Goal: Task Accomplishment & Management: Complete application form

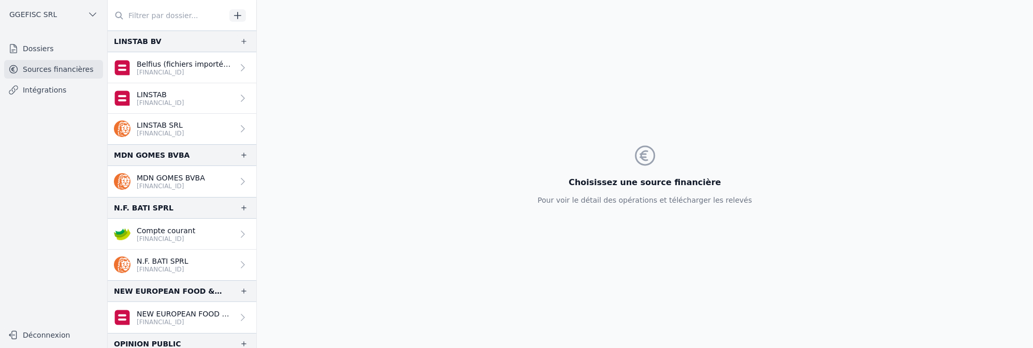
click at [50, 51] on link "Dossiers" at bounding box center [53, 48] width 99 height 19
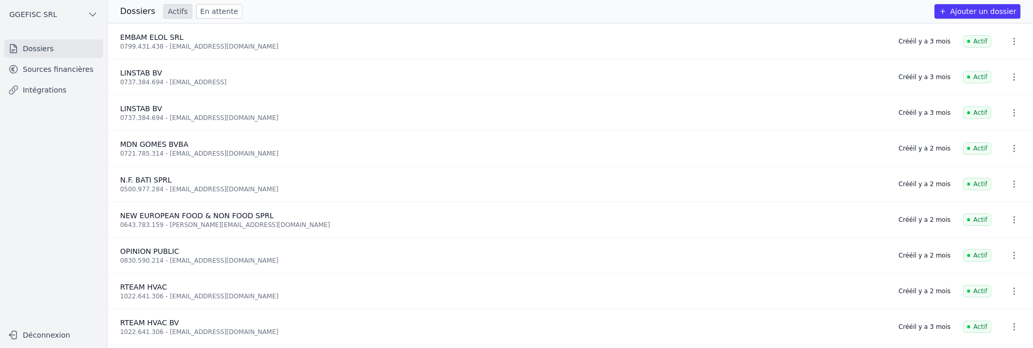
click at [49, 49] on link "Dossiers" at bounding box center [53, 48] width 99 height 19
click at [991, 15] on button "Ajouter un dossier" at bounding box center [978, 11] width 86 height 14
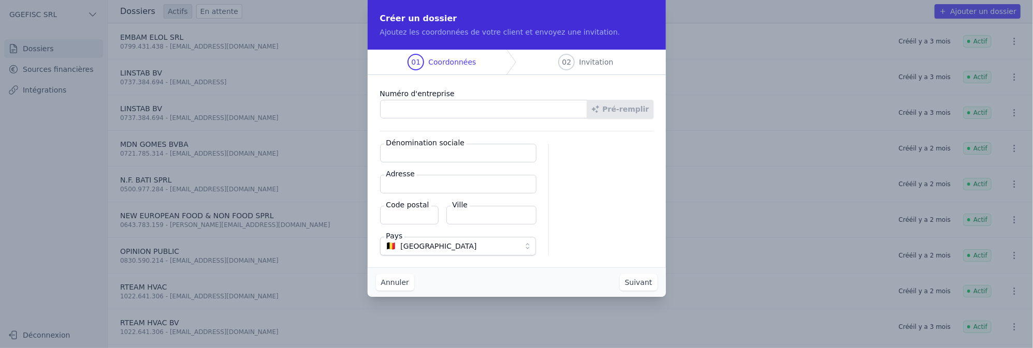
click at [523, 104] on input "Numéro d'entreprise" at bounding box center [484, 109] width 208 height 19
paste input "0597.647.286"
type input "0597.647.286"
click at [637, 117] on button "Pré-remplir" at bounding box center [620, 109] width 66 height 19
type input "HACEM SRL"
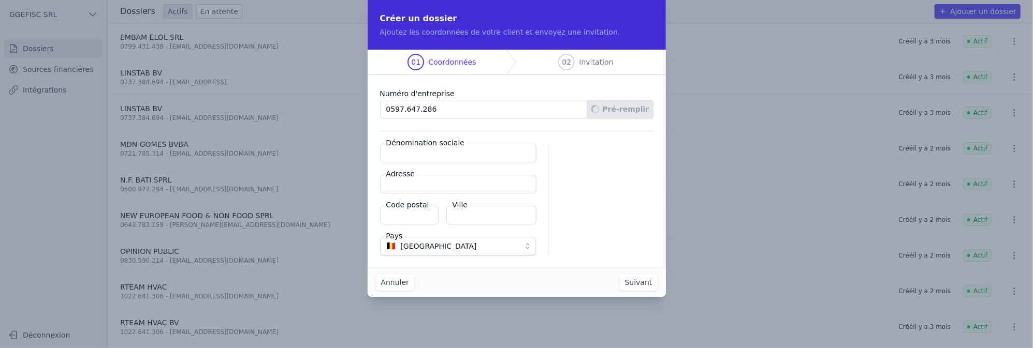
type input "Chaussée de Wavre 1346/6"
type input "1160"
type input "Auderghem"
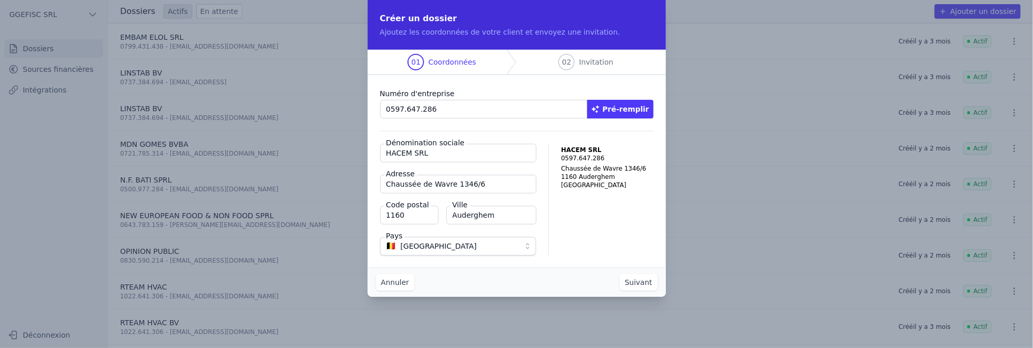
click at [636, 284] on button "Suivant" at bounding box center [639, 282] width 38 height 17
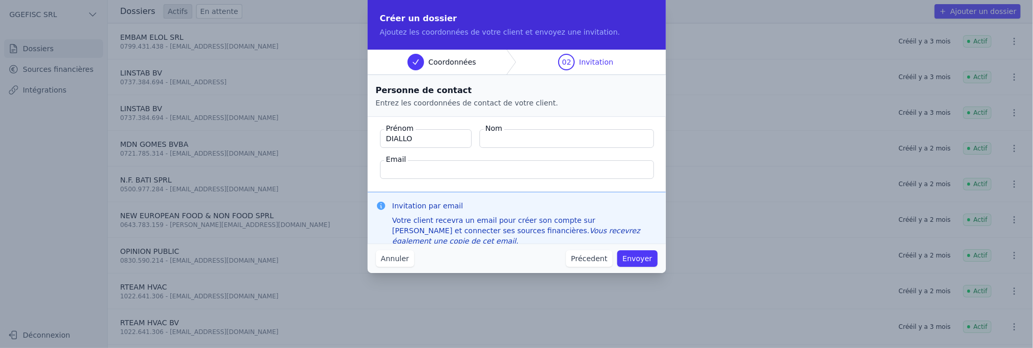
type input "DIALLO"
click at [517, 140] on input "Nom" at bounding box center [566, 138] width 175 height 19
click at [507, 139] on input "Nom" at bounding box center [566, 138] width 175 height 19
paste input "Mocktar"
type input "Mocktar"
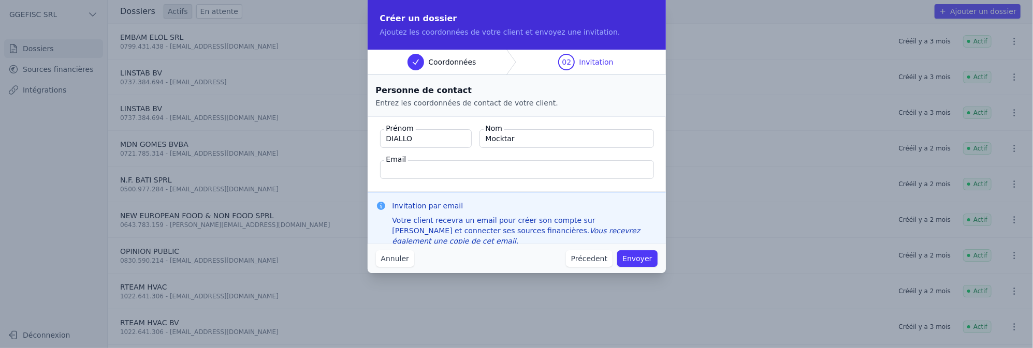
click at [413, 172] on input "Email" at bounding box center [517, 170] width 274 height 19
click at [497, 168] on input "Email" at bounding box center [517, 170] width 274 height 19
paste input "[EMAIL_ADDRESS][DOMAIN_NAME]"
type input "[EMAIL_ADDRESS][DOMAIN_NAME]"
click at [637, 258] on button "Envoyer" at bounding box center [637, 259] width 40 height 17
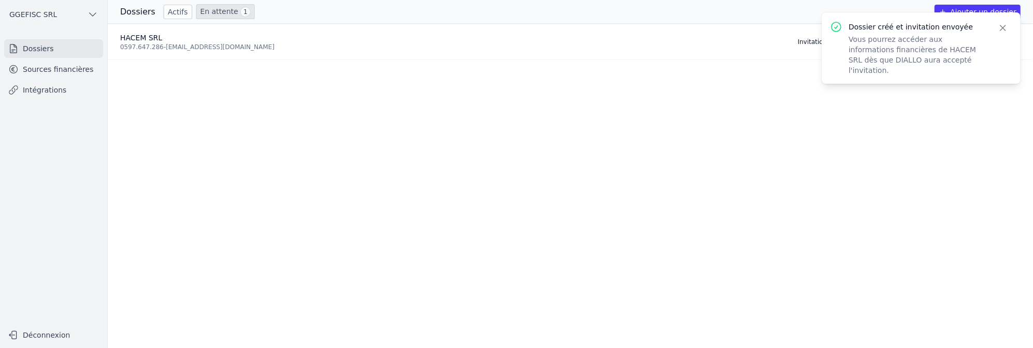
click at [999, 29] on icon "button" at bounding box center [1003, 28] width 10 height 10
